Goal: Information Seeking & Learning: Learn about a topic

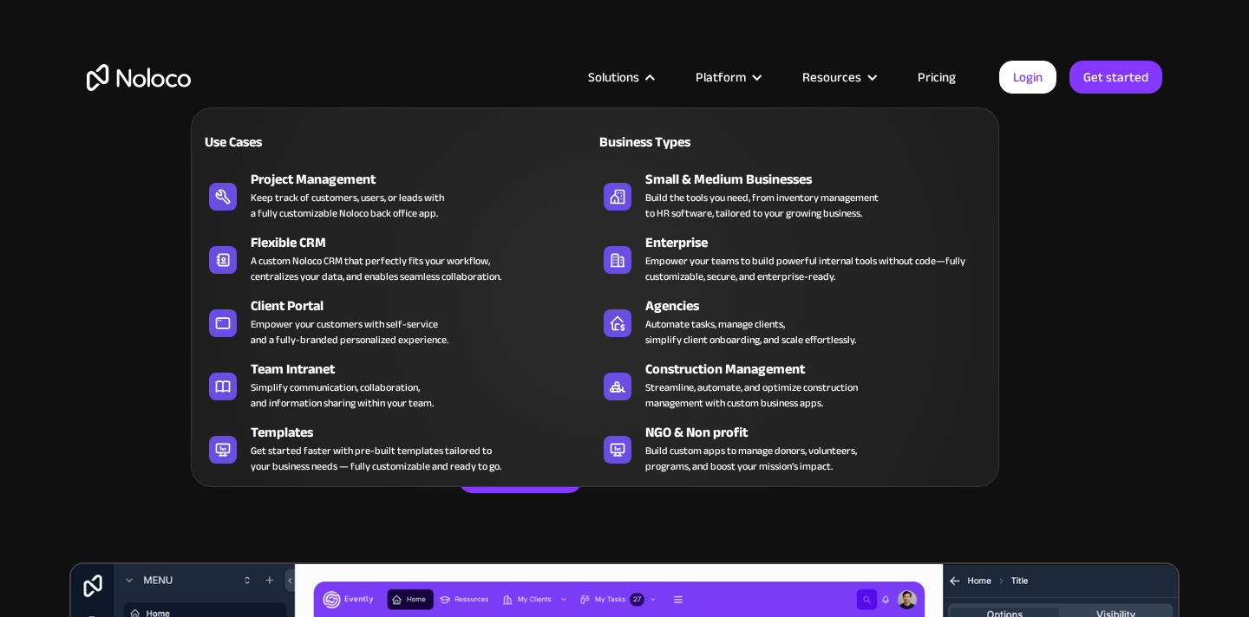
click at [653, 79] on div at bounding box center [649, 77] width 13 height 13
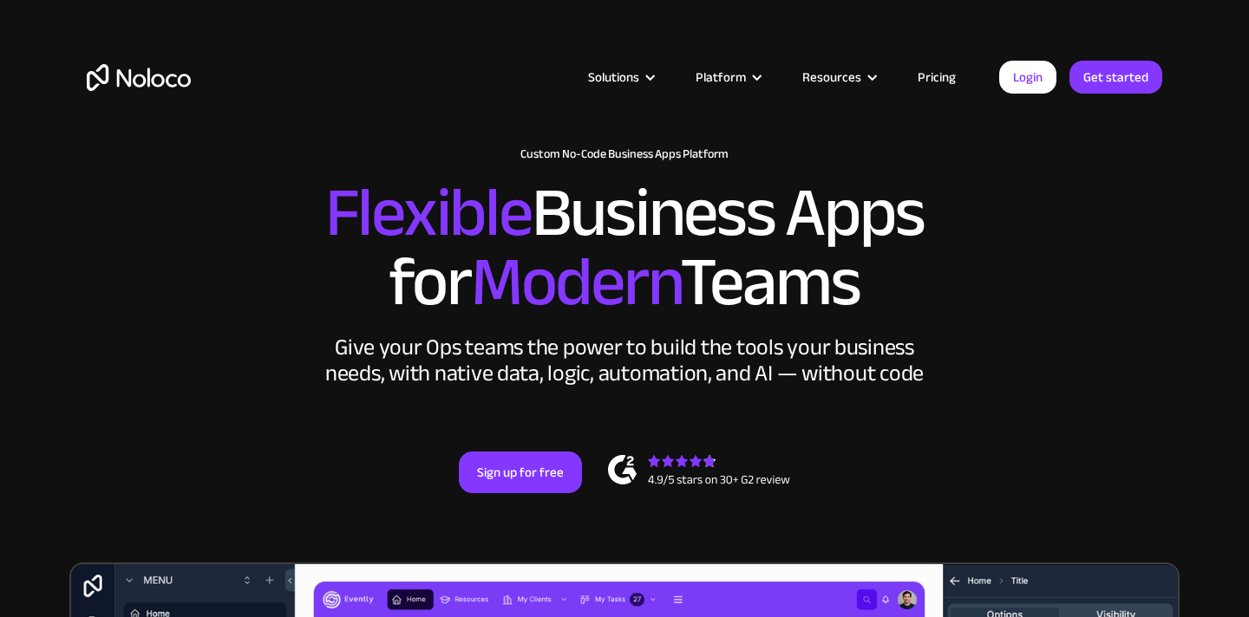
click at [653, 79] on div at bounding box center [649, 77] width 13 height 13
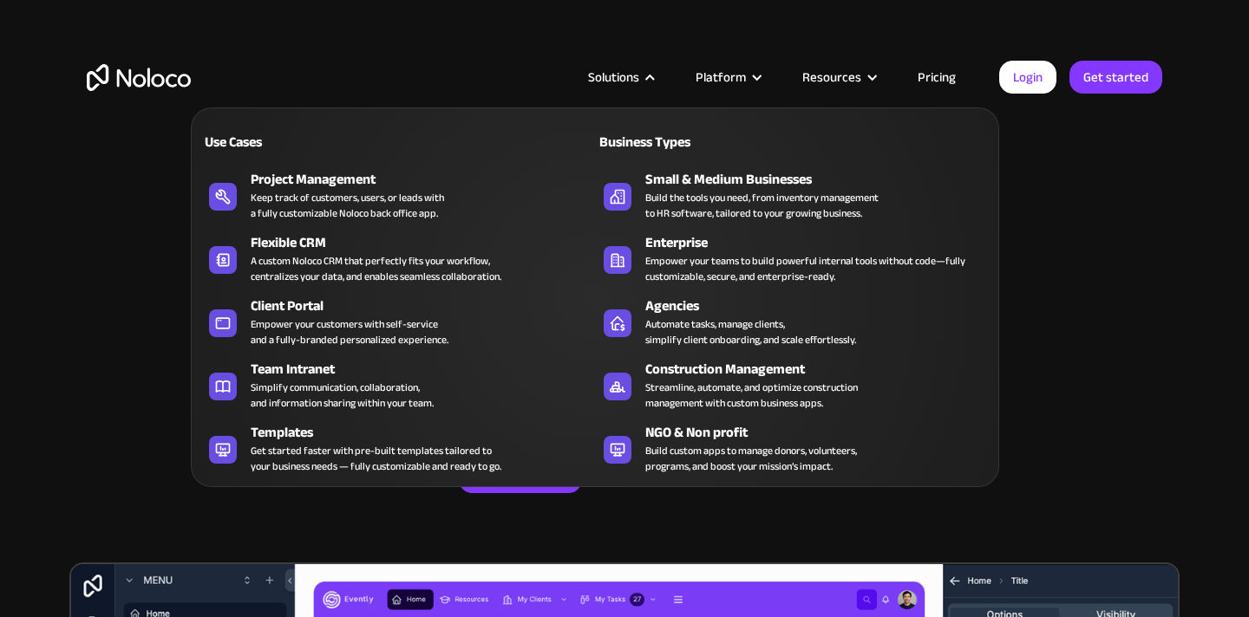
click at [655, 83] on nav "Use Cases Business Types Project Management Keep track of customers, users, or …" at bounding box center [595, 285] width 808 height 404
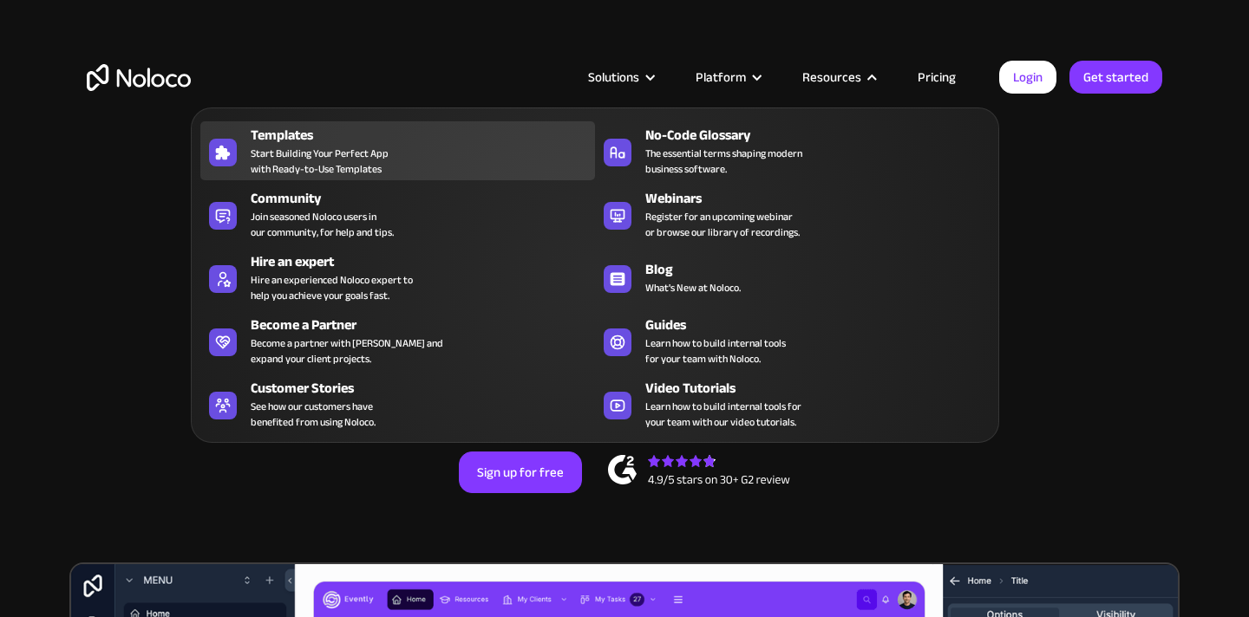
click at [399, 153] on div "Templates Start Building Your Perfect App with Ready-to-Use Templates" at bounding box center [419, 151] width 336 height 52
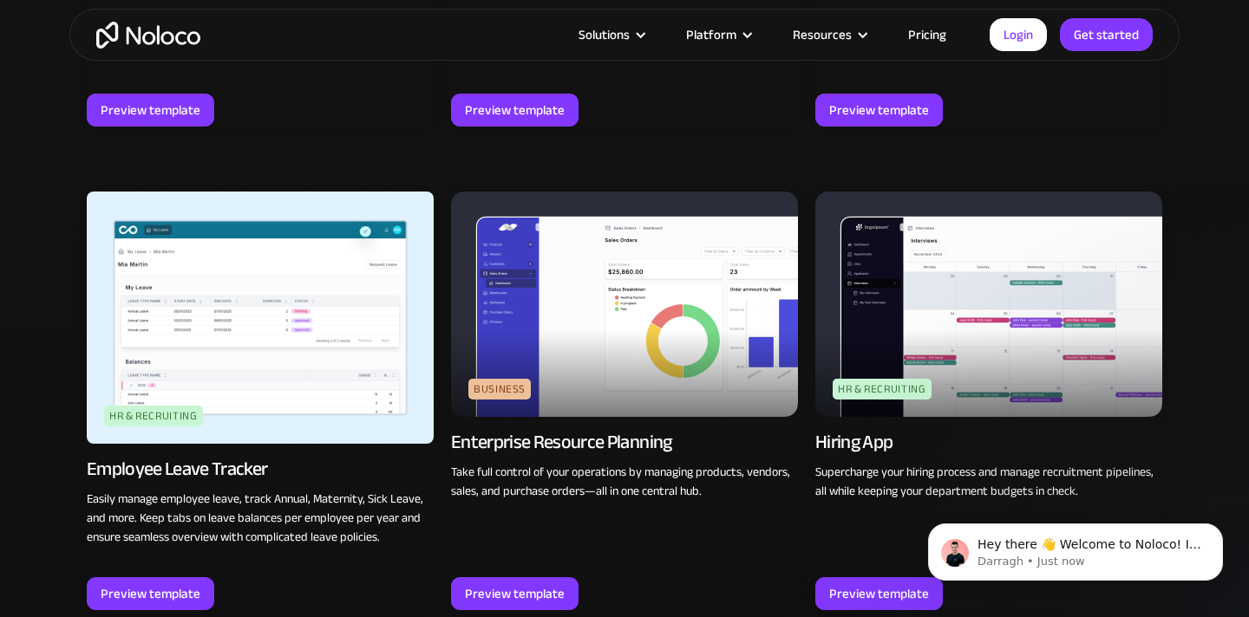
scroll to position [1700, 0]
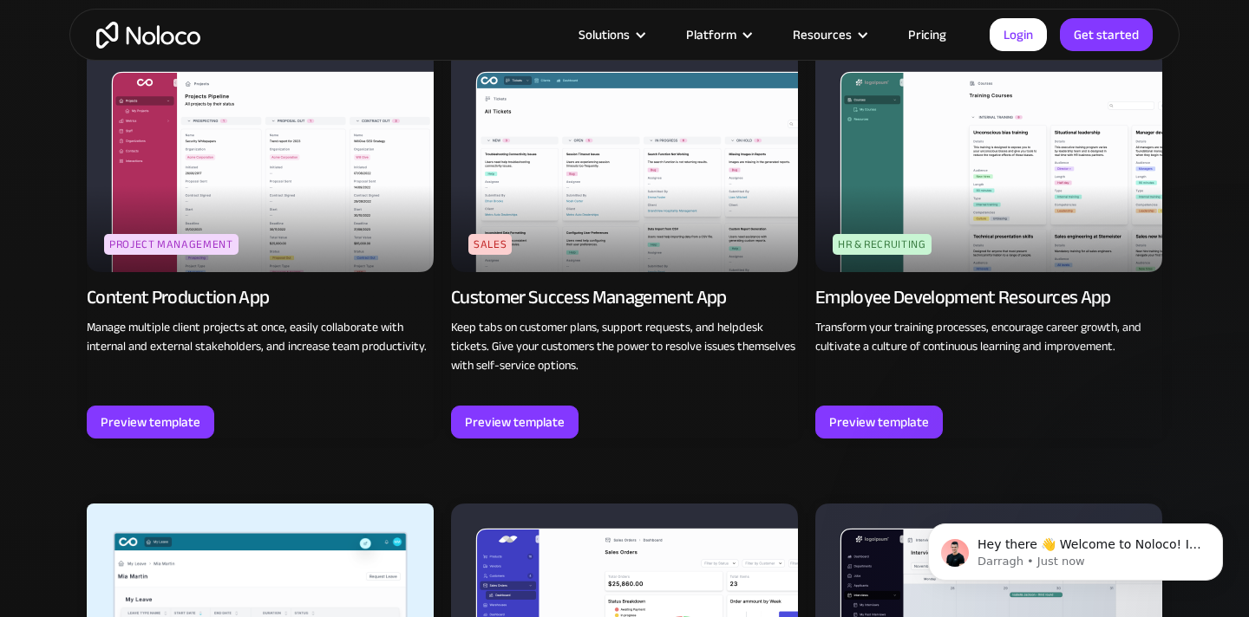
click at [935, 33] on link "Pricing" at bounding box center [927, 34] width 82 height 23
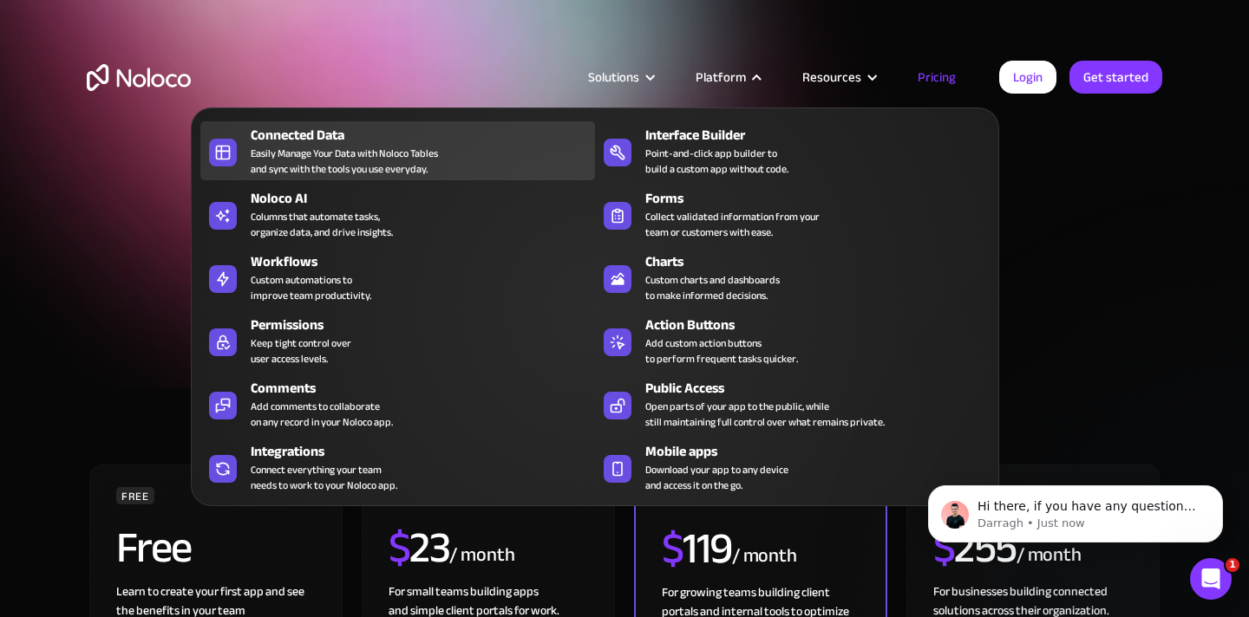
click at [298, 161] on div "Easily Manage Your Data with Noloco Tables and sync with the tools you use ever…" at bounding box center [344, 161] width 187 height 31
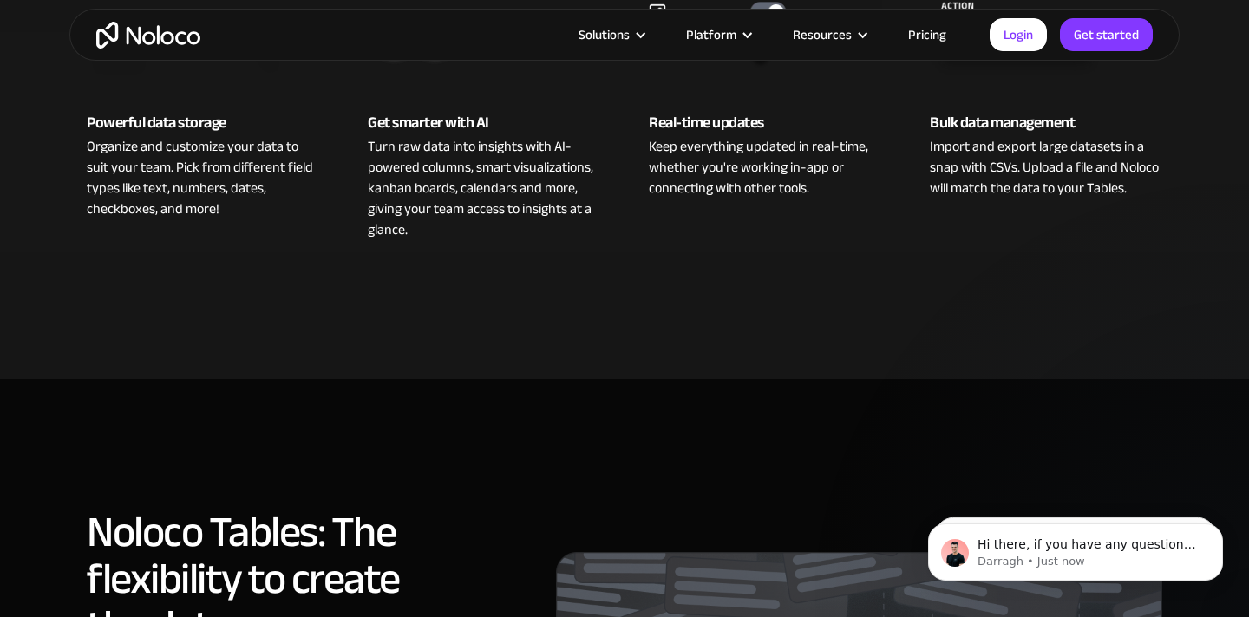
scroll to position [382, 0]
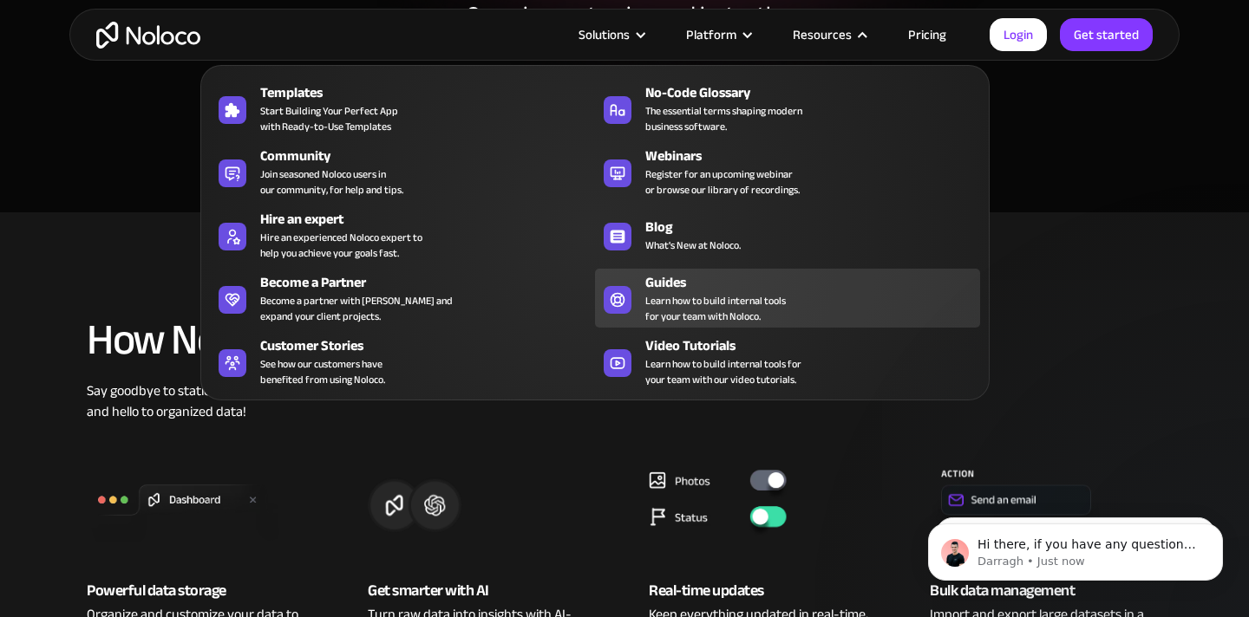
click at [719, 310] on span "Learn how to build internal tools for your team with Noloco." at bounding box center [715, 308] width 140 height 31
